Goal: Task Accomplishment & Management: Manage account settings

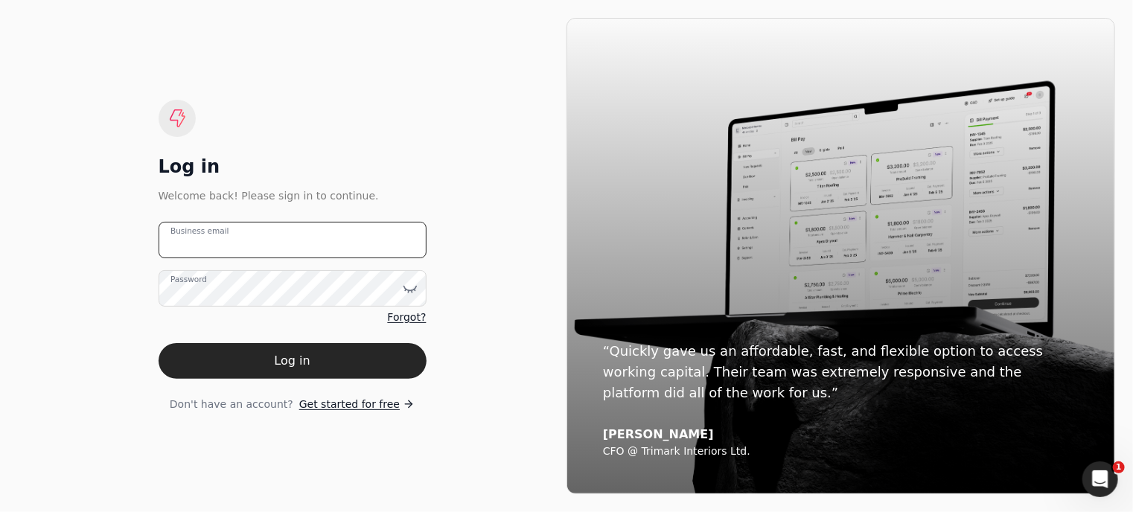
click at [268, 237] on email "Business email" at bounding box center [293, 240] width 268 height 36
type email "arnoldcardenas020@gmail.com"
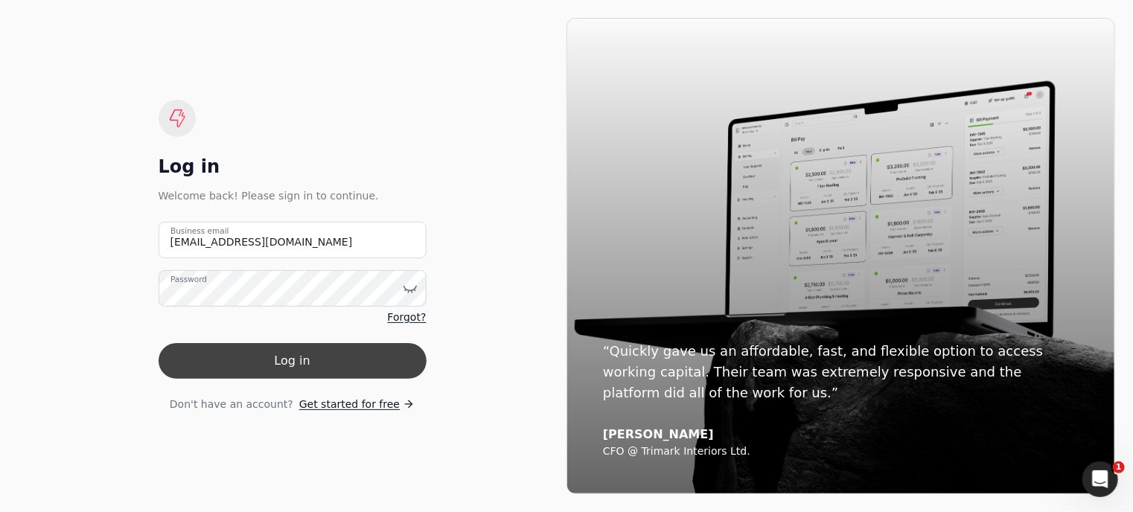
click at [303, 351] on button "Log in" at bounding box center [293, 361] width 268 height 36
